Goal: Task Accomplishment & Management: Manage account settings

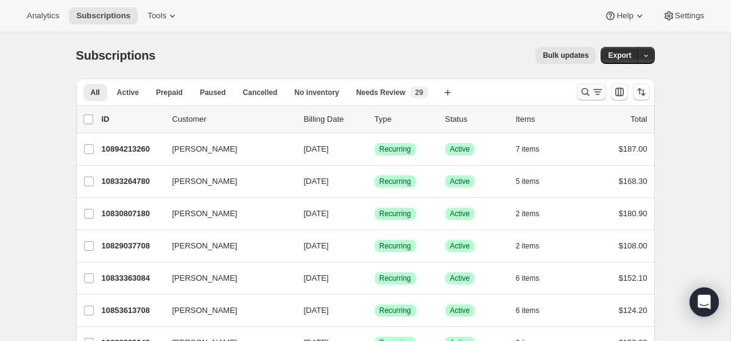
click at [581, 94] on icon "Search and filter results" at bounding box center [585, 92] width 12 height 12
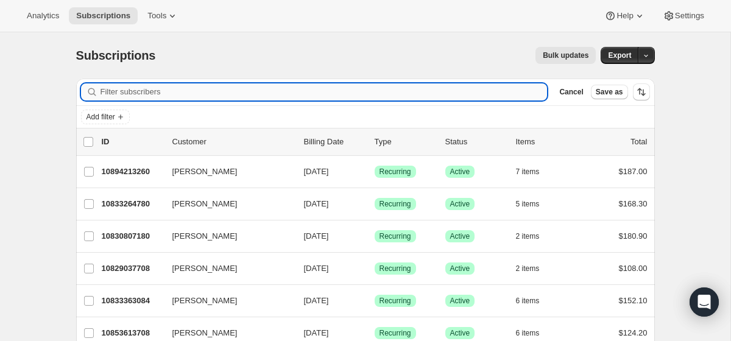
click at [374, 96] on input "Filter subscribers" at bounding box center [323, 91] width 447 height 17
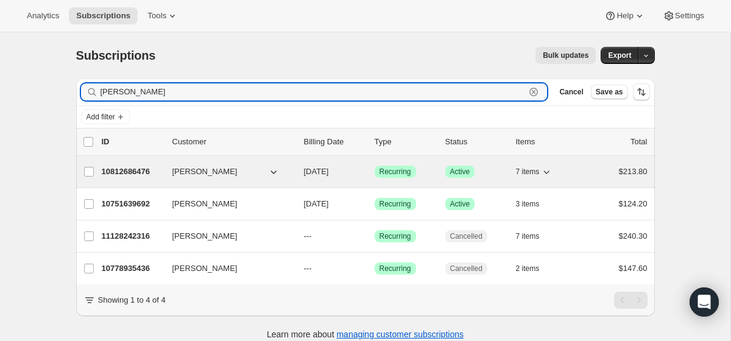
type input "[PERSON_NAME]"
click at [329, 170] on span "09/18/2025" at bounding box center [316, 171] width 25 height 9
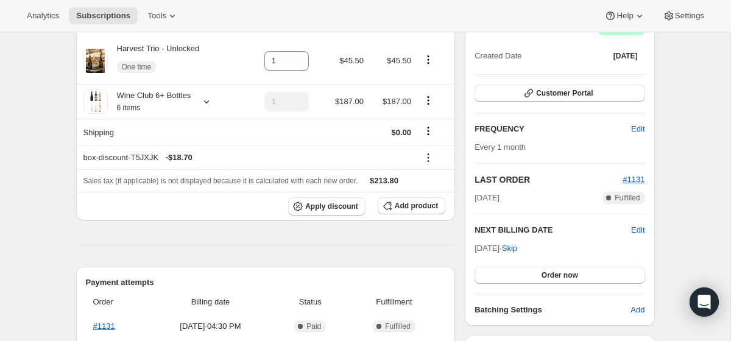
scroll to position [134, 0]
click at [637, 228] on span "Edit" at bounding box center [637, 229] width 13 height 12
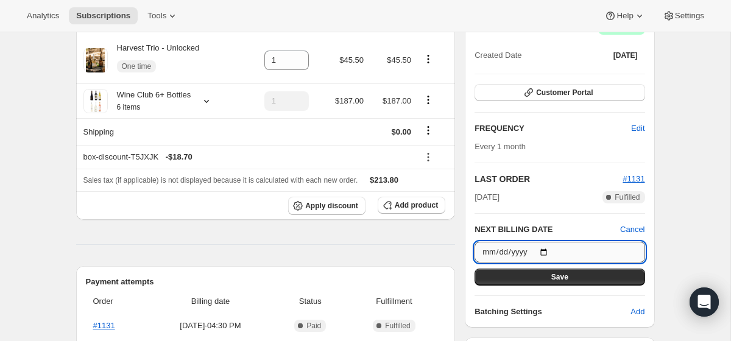
click at [547, 250] on input "2025-09-18" at bounding box center [559, 252] width 170 height 21
type input "2025-10-08"
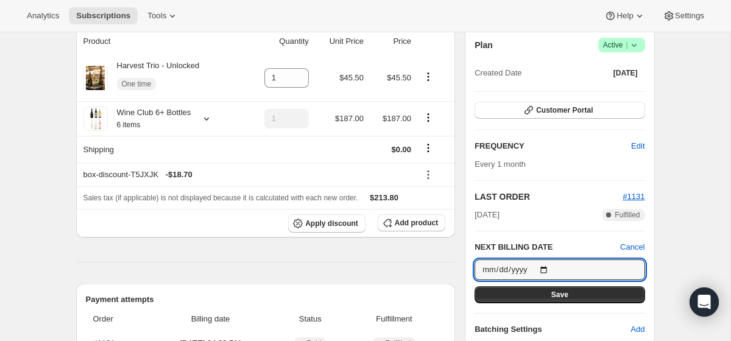
scroll to position [114, 0]
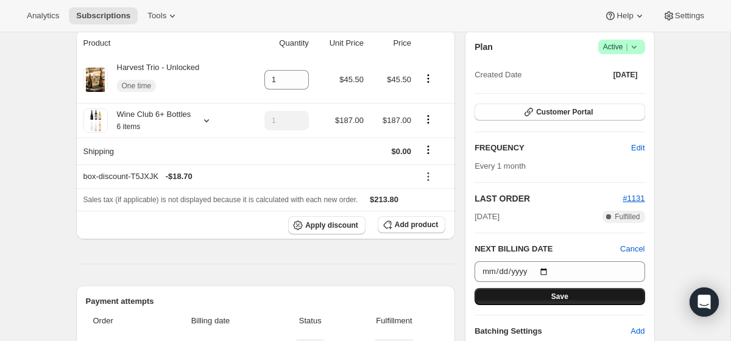
click at [561, 295] on span "Save" at bounding box center [559, 297] width 17 height 10
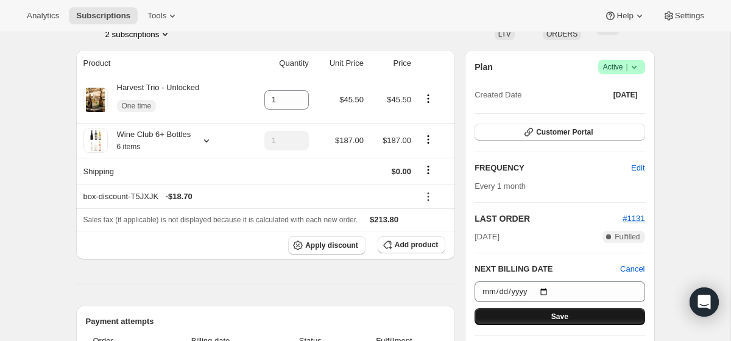
scroll to position [225, 0]
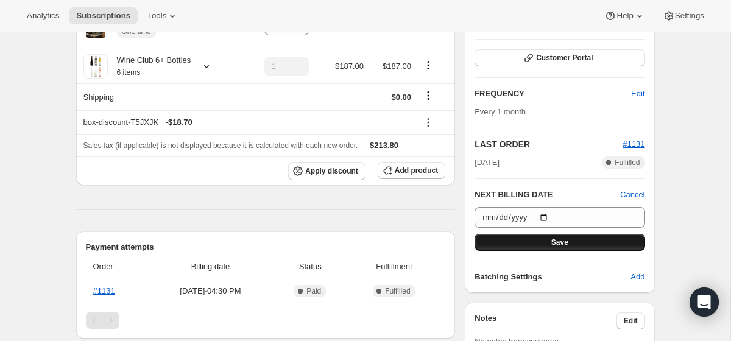
click at [561, 242] on span "Save" at bounding box center [559, 242] width 17 height 10
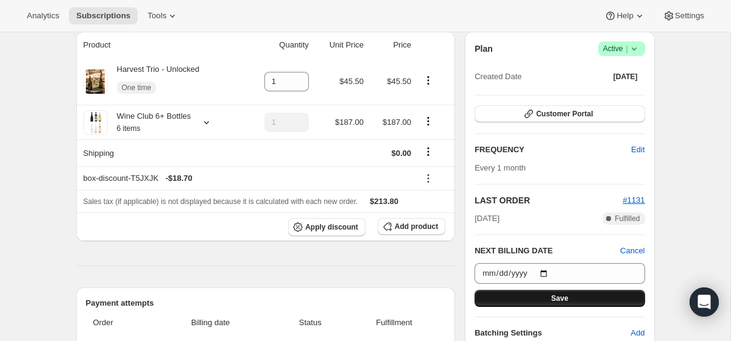
scroll to position [281, 0]
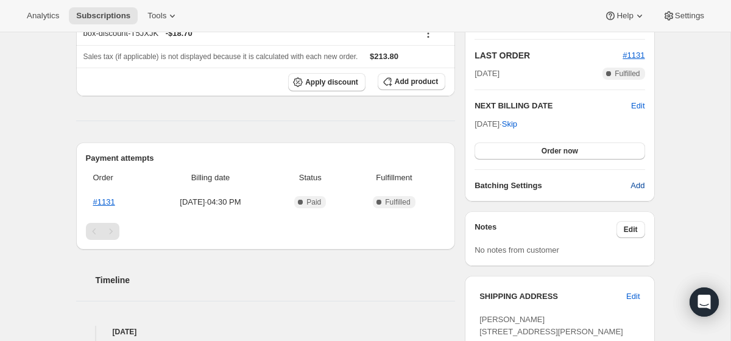
scroll to position [251, 0]
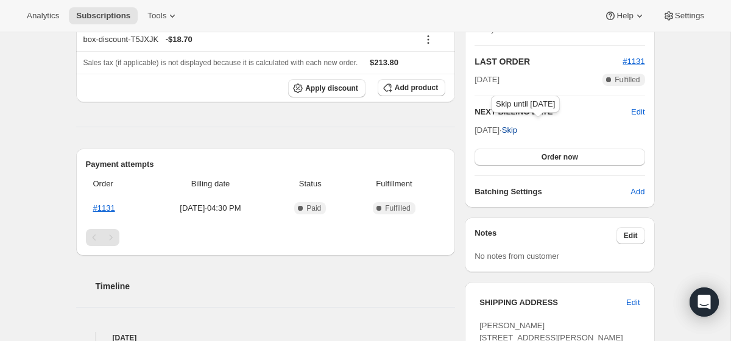
click at [517, 129] on span "Skip" at bounding box center [509, 130] width 15 height 12
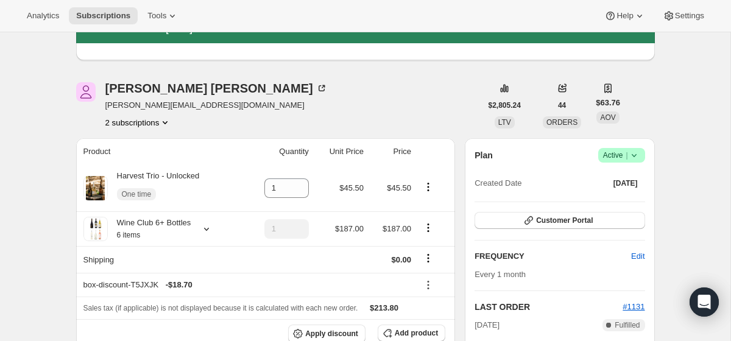
scroll to position [0, 0]
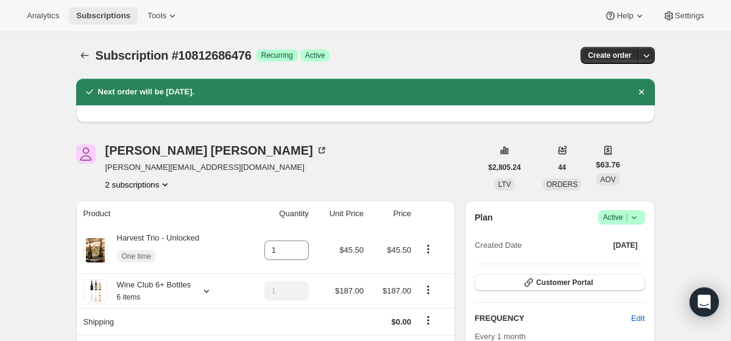
click at [105, 15] on span "Subscriptions" at bounding box center [103, 16] width 54 height 10
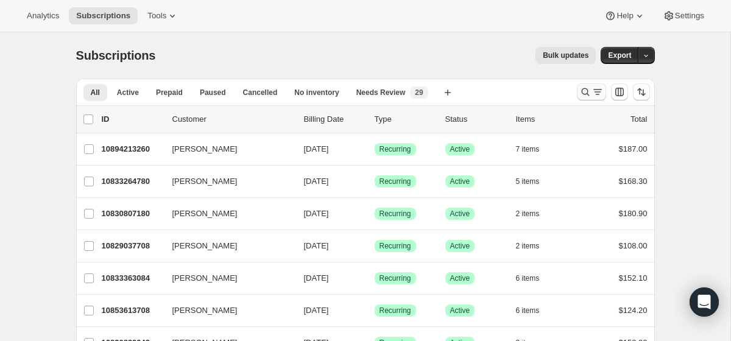
click at [577, 91] on button "Search and filter results" at bounding box center [591, 91] width 29 height 17
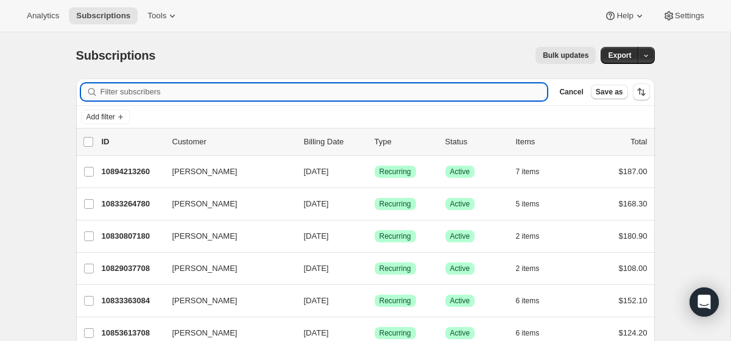
click at [413, 88] on input "Filter subscribers" at bounding box center [323, 91] width 447 height 17
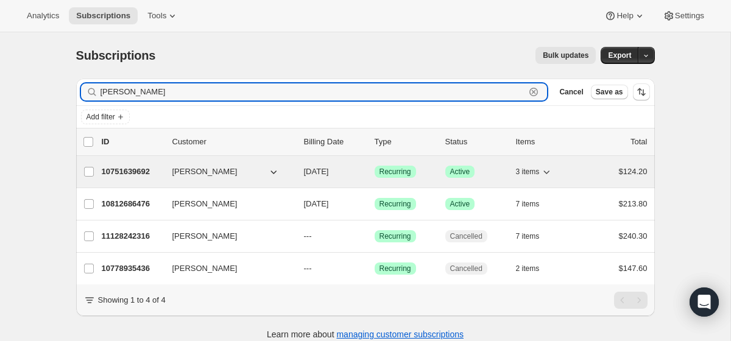
type input "[PERSON_NAME]"
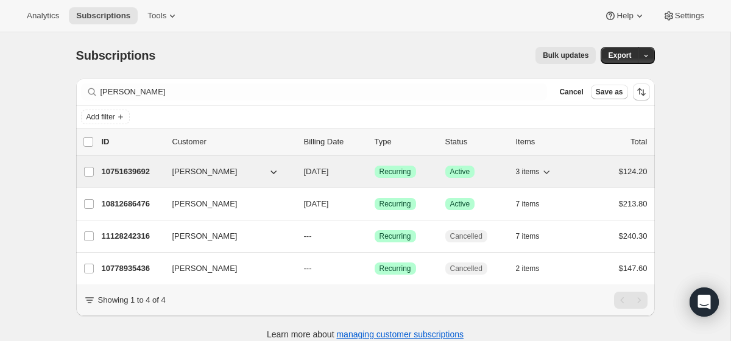
click at [212, 170] on span "[PERSON_NAME]" at bounding box center [204, 172] width 65 height 12
click at [329, 170] on span "[DATE]" at bounding box center [316, 171] width 25 height 9
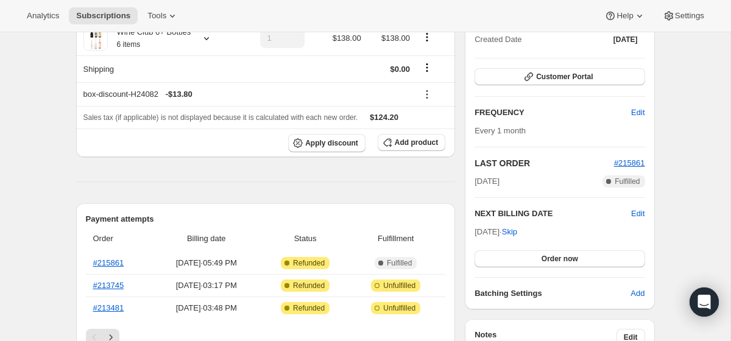
scroll to position [159, 0]
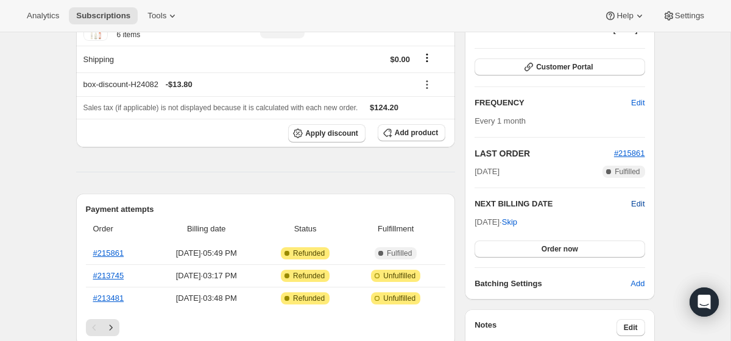
click at [637, 203] on span "Edit" at bounding box center [637, 204] width 13 height 12
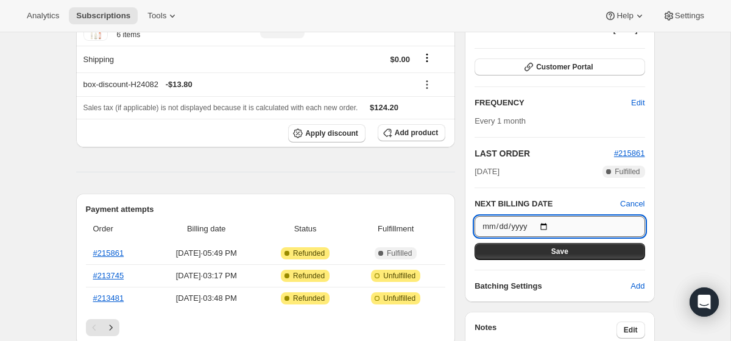
click at [483, 224] on input "[DATE]" at bounding box center [559, 226] width 170 height 21
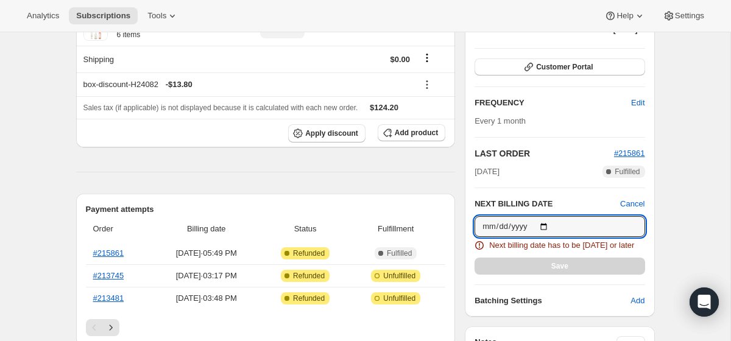
type input "[DATE]"
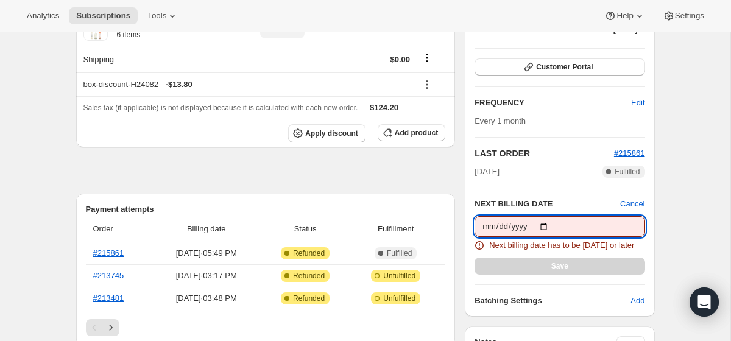
click at [483, 228] on input "date" at bounding box center [559, 226] width 170 height 21
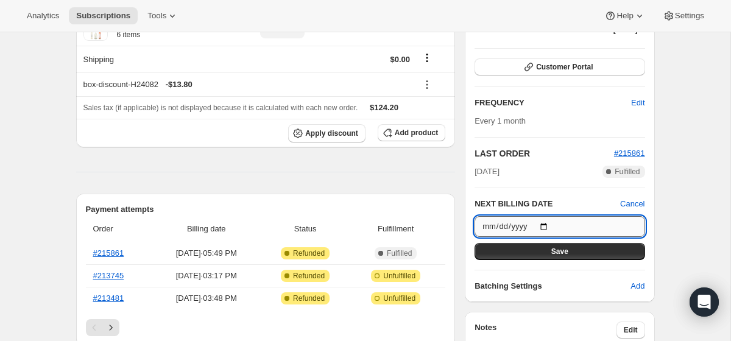
type input "[DATE]"
click at [553, 254] on span "Save" at bounding box center [559, 252] width 17 height 10
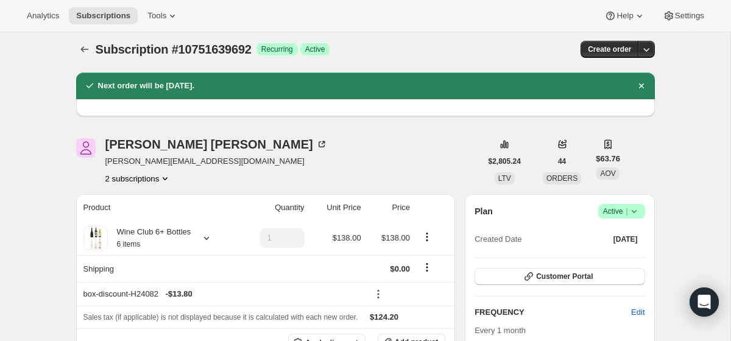
scroll to position [0, 0]
